Goal: Task Accomplishment & Management: Manage account settings

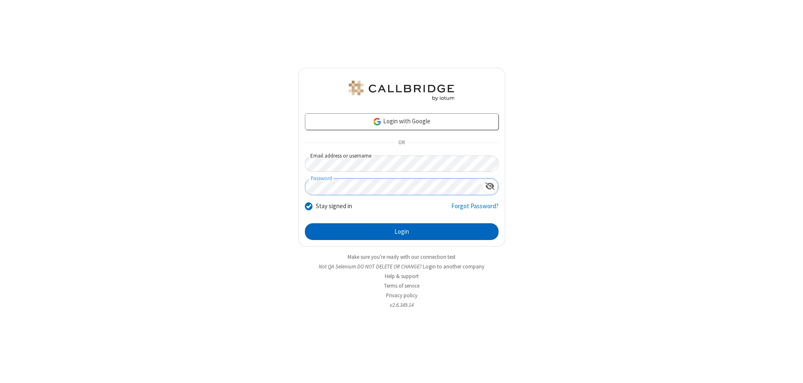
click at [402, 232] on button "Login" at bounding box center [402, 231] width 194 height 17
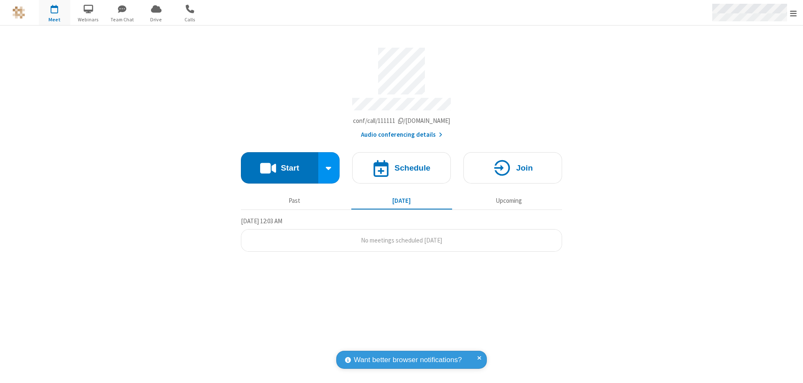
click at [794, 13] on span "Open menu" at bounding box center [793, 13] width 7 height 8
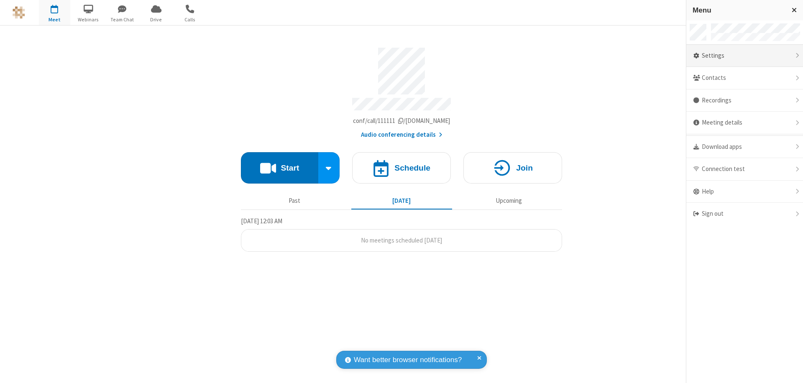
click at [745, 56] on div "Settings" at bounding box center [744, 56] width 117 height 23
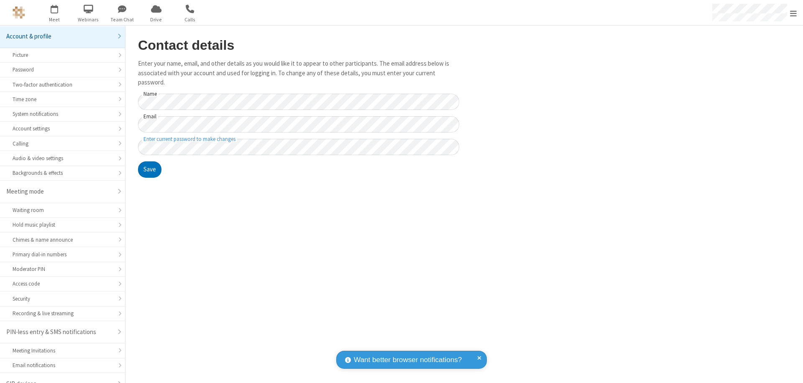
scroll to position [12, 0]
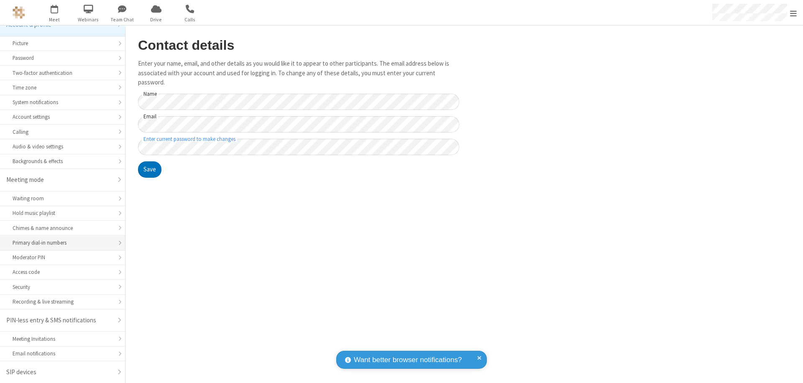
click at [59, 243] on div "Primary dial-in numbers" at bounding box center [63, 243] width 100 height 8
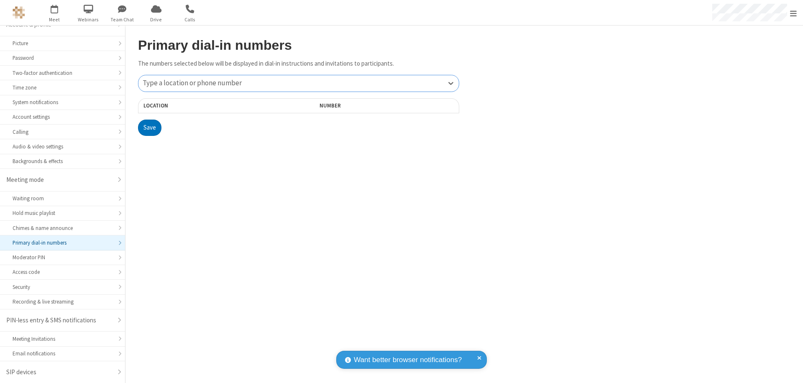
click at [299, 83] on div "Type a location or phone number" at bounding box center [298, 83] width 320 height 16
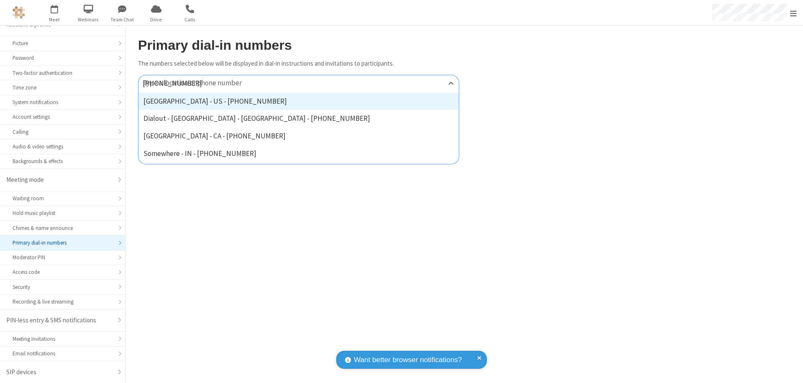
type input "[PHONE_NUMBER]"
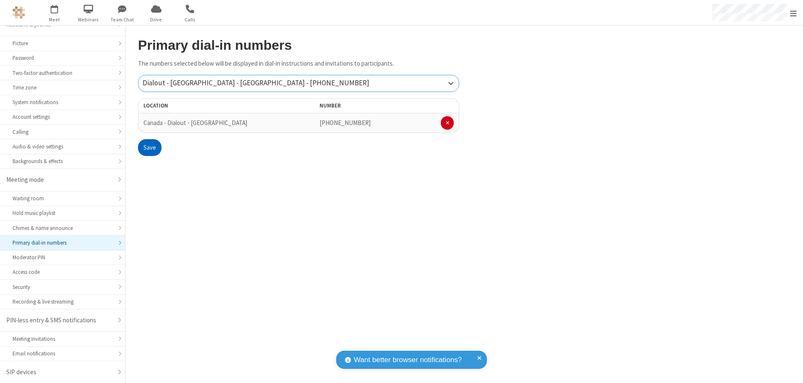
click at [149, 148] on button "Save" at bounding box center [149, 147] width 23 height 17
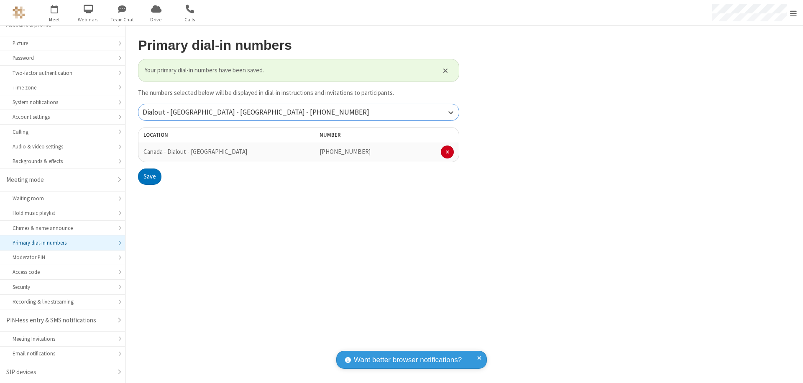
click at [299, 112] on div "Dialout - [GEOGRAPHIC_DATA] - [GEOGRAPHIC_DATA] - [PHONE_NUMBER]" at bounding box center [298, 112] width 320 height 16
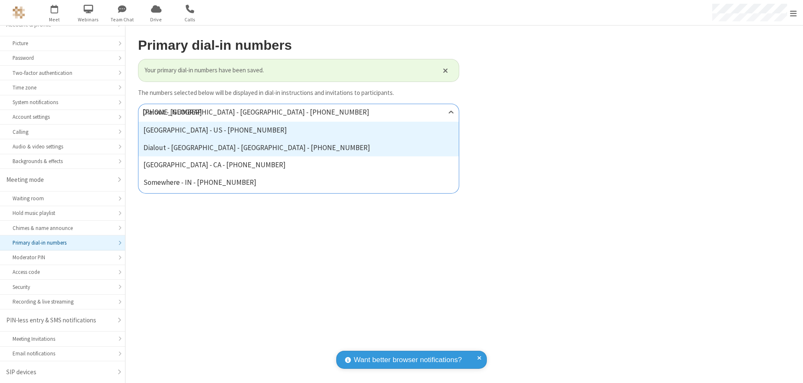
type input "[PHONE_NUMBER]"
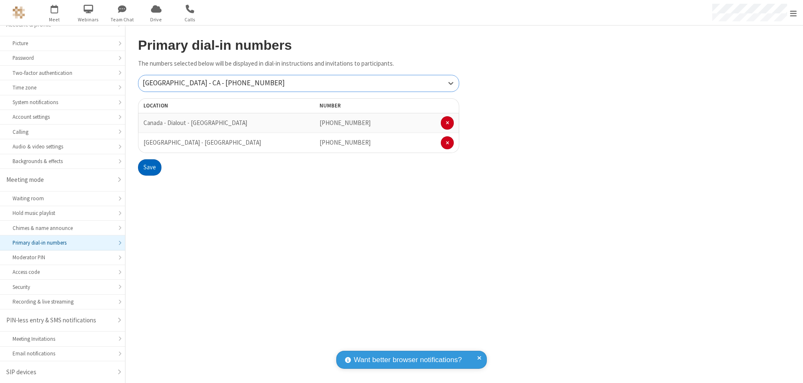
click at [149, 167] on button "Save" at bounding box center [149, 167] width 23 height 17
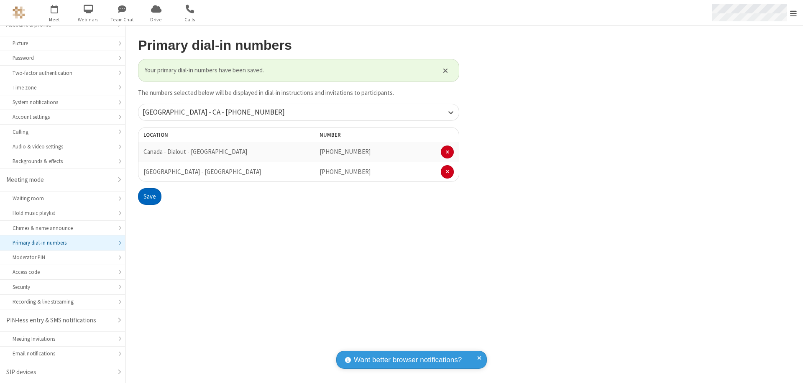
click at [794, 13] on span "Open menu" at bounding box center [793, 13] width 7 height 8
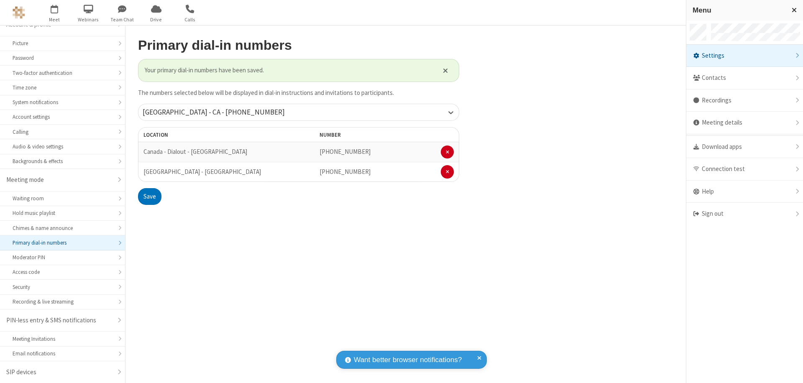
click at [745, 56] on div "Settings" at bounding box center [744, 56] width 117 height 23
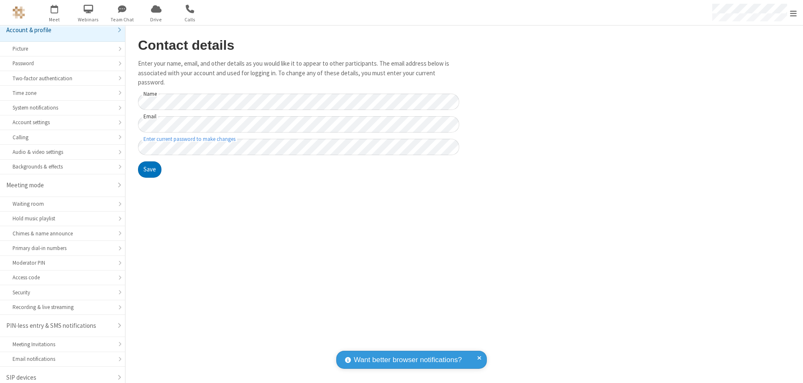
scroll to position [12, 0]
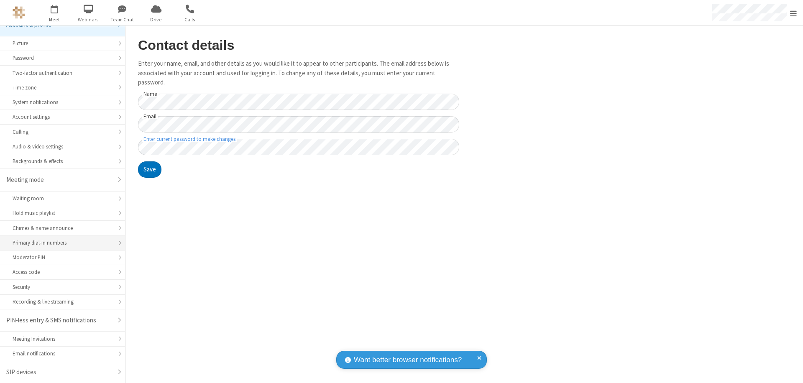
click at [59, 243] on div "Primary dial-in numbers" at bounding box center [63, 243] width 100 height 8
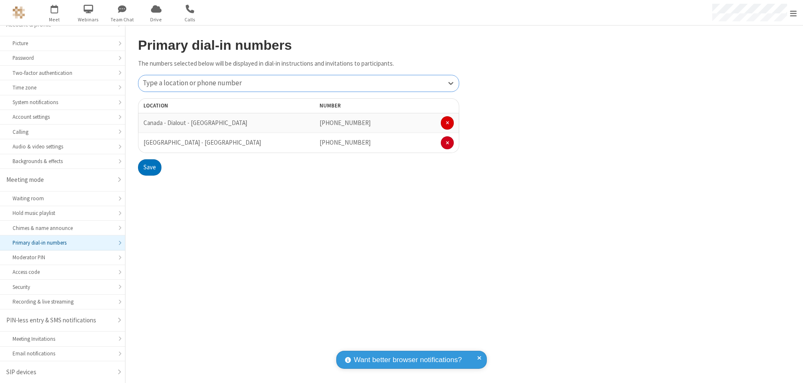
click at [447, 123] on span at bounding box center [447, 122] width 3 height 5
click at [149, 148] on button "Save" at bounding box center [149, 147] width 23 height 17
